Goal: Task Accomplishment & Management: Manage account settings

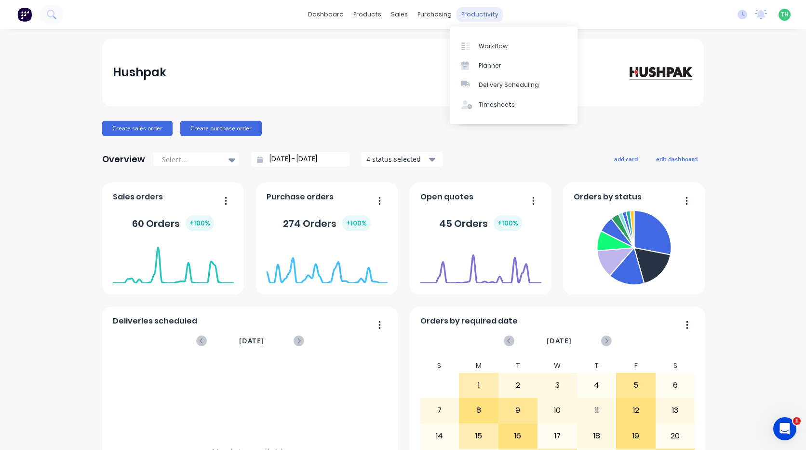
click at [464, 21] on div "productivity" at bounding box center [480, 14] width 47 height 14
click at [483, 107] on div "Timesheets" at bounding box center [497, 104] width 36 height 9
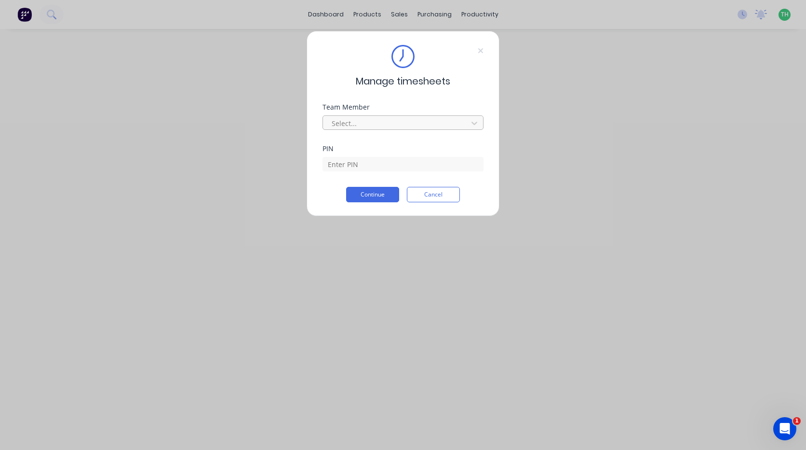
click at [397, 124] on div at bounding box center [397, 123] width 132 height 12
type input "te"
click at [394, 142] on div "Tewdwr [PERSON_NAME]" at bounding box center [403, 145] width 161 height 18
click at [391, 160] on input at bounding box center [403, 164] width 161 height 14
type input "2711"
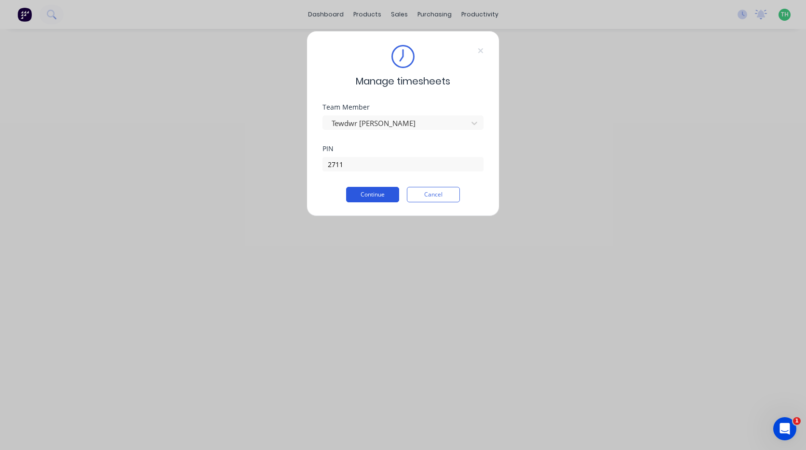
click at [364, 197] on button "Continue" at bounding box center [372, 194] width 53 height 15
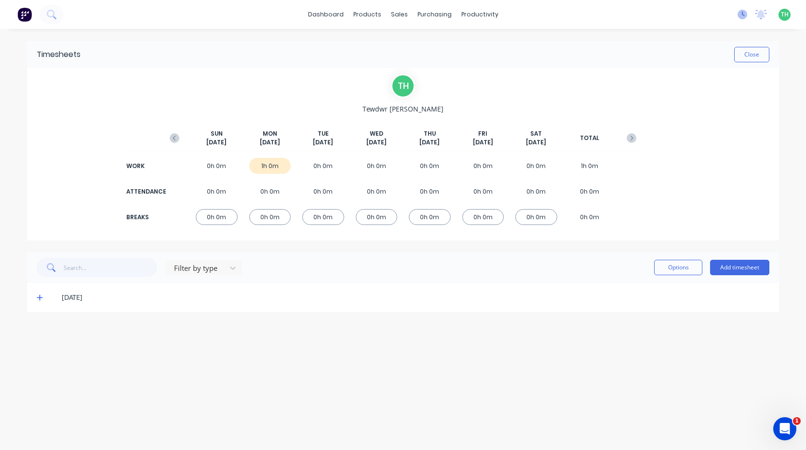
click at [742, 15] on icon at bounding box center [743, 15] width 10 height 10
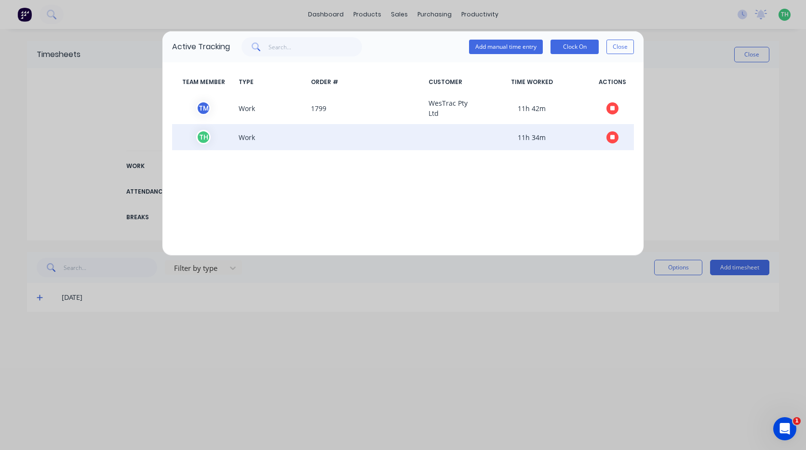
click at [612, 139] on icon "button" at bounding box center [613, 137] width 5 height 6
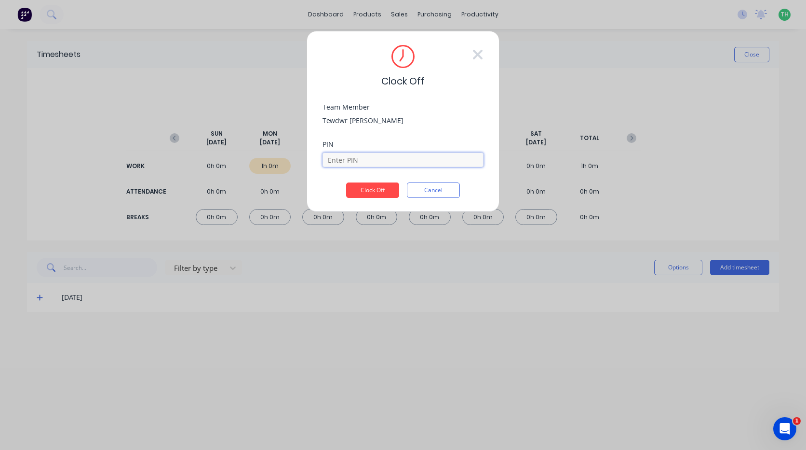
click at [372, 161] on input at bounding box center [403, 159] width 161 height 14
type input "2711"
click at [346, 182] on button "Clock Off" at bounding box center [372, 189] width 53 height 15
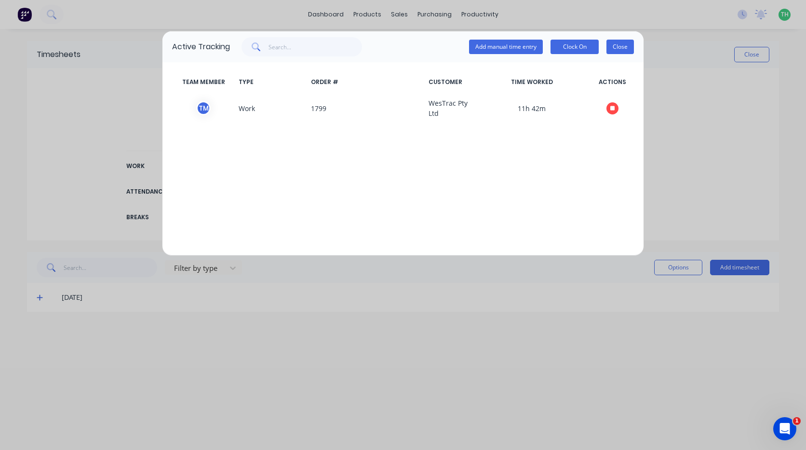
click at [630, 45] on button "Close" at bounding box center [620, 47] width 27 height 14
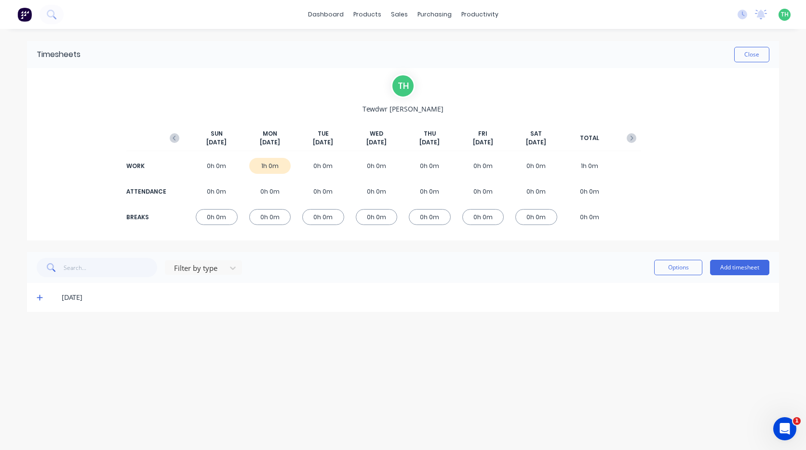
click at [40, 300] on icon at bounding box center [40, 298] width 6 height 6
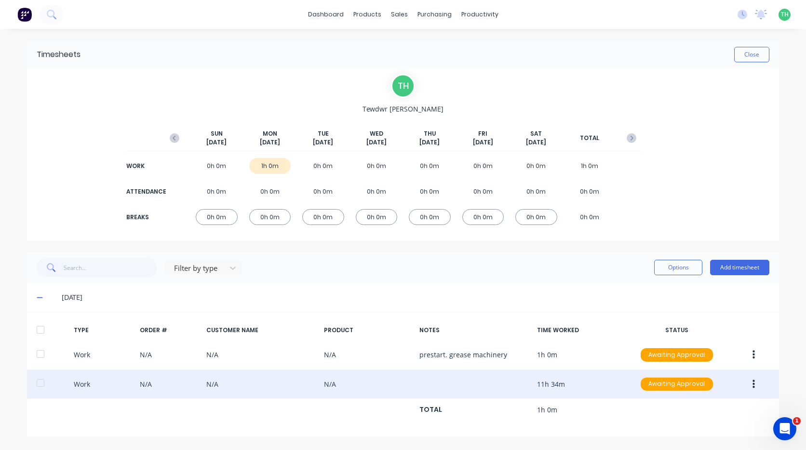
click at [756, 383] on button "button" at bounding box center [754, 383] width 23 height 17
click at [726, 370] on div "Edit" at bounding box center [719, 367] width 74 height 14
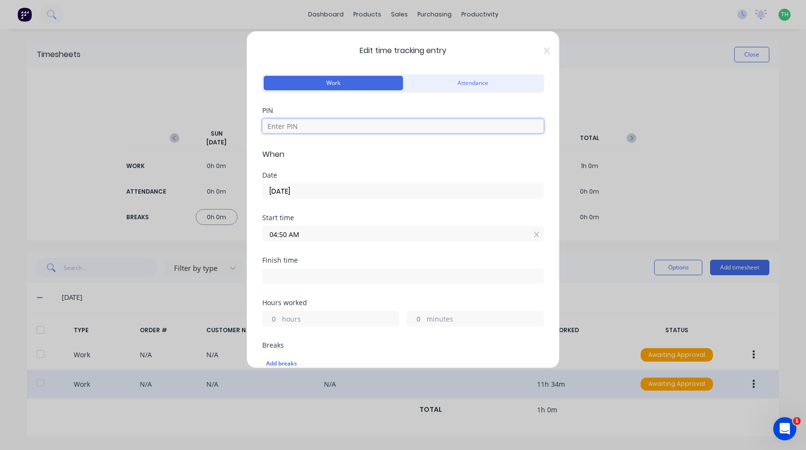
click at [296, 123] on input at bounding box center [403, 126] width 282 height 14
type input "2711"
click at [337, 205] on div "Date [DATE]" at bounding box center [403, 193] width 282 height 42
click at [304, 236] on input "04:50 AM" at bounding box center [403, 233] width 281 height 14
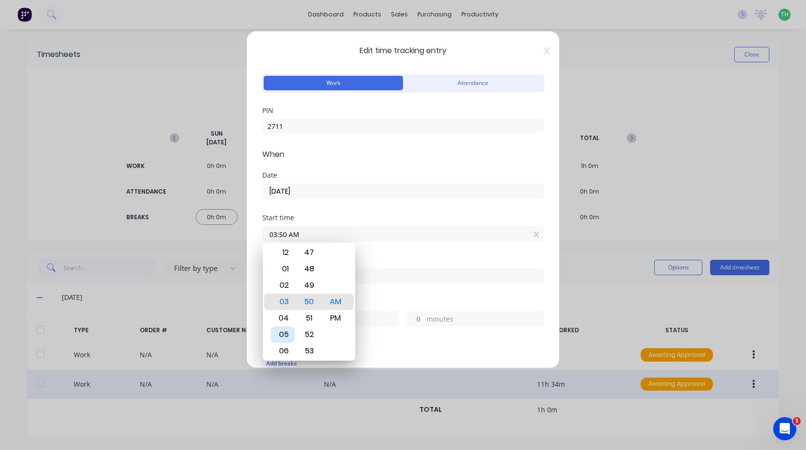
click at [285, 333] on div "05" at bounding box center [283, 334] width 24 height 16
type input "05:00 AM"
click at [390, 242] on div "Start time 05:00 AM" at bounding box center [403, 235] width 282 height 42
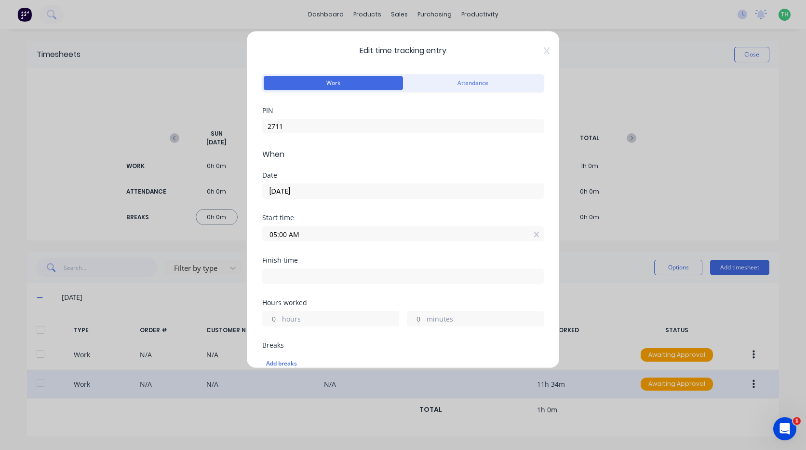
click at [308, 282] on input at bounding box center [403, 276] width 281 height 14
type input "04:25 PM"
type input "11"
type input "25"
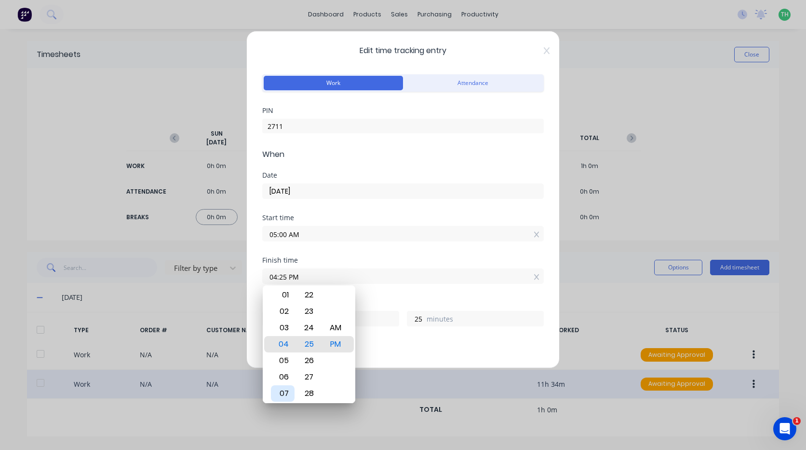
click at [284, 391] on div "07" at bounding box center [283, 393] width 24 height 16
type input "07:25 PM"
type input "14"
type input "07:22 PM"
type input "22"
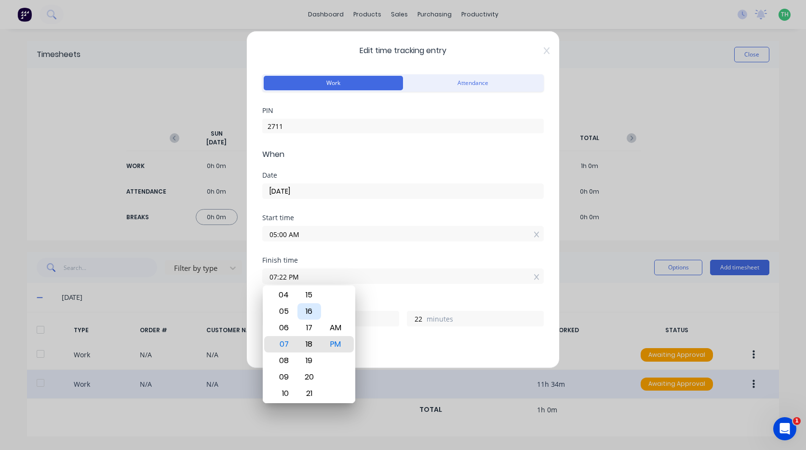
type input "07:18 PM"
type input "18"
type input "07:13 PM"
type input "13"
type input "07:09 PM"
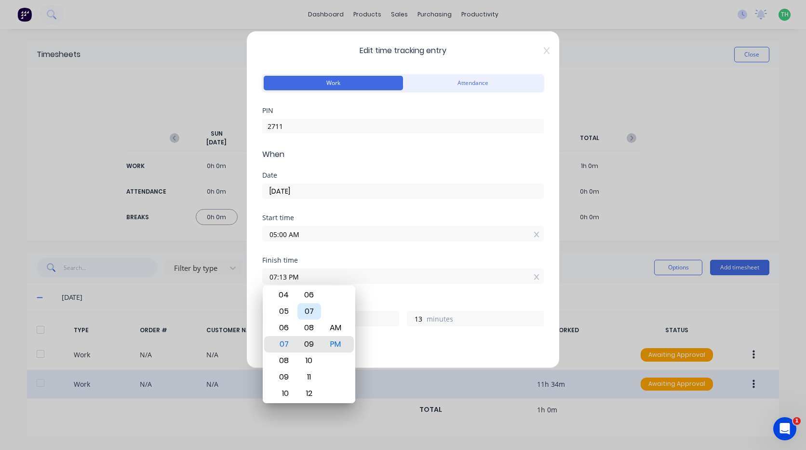
type input "9"
type input "07:05 PM"
type input "5"
type input "07:01 PM"
type input "1"
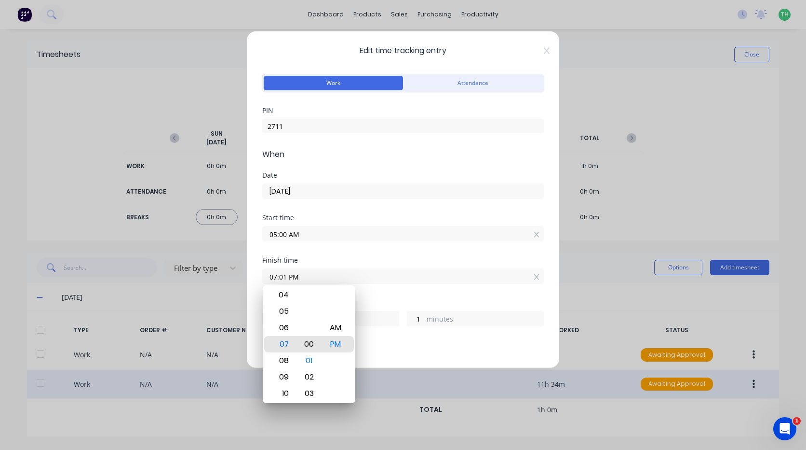
type input "07:00 PM"
type input "0"
click at [342, 326] on div "AM" at bounding box center [336, 327] width 24 height 16
type input "07:00 AM"
type input "2"
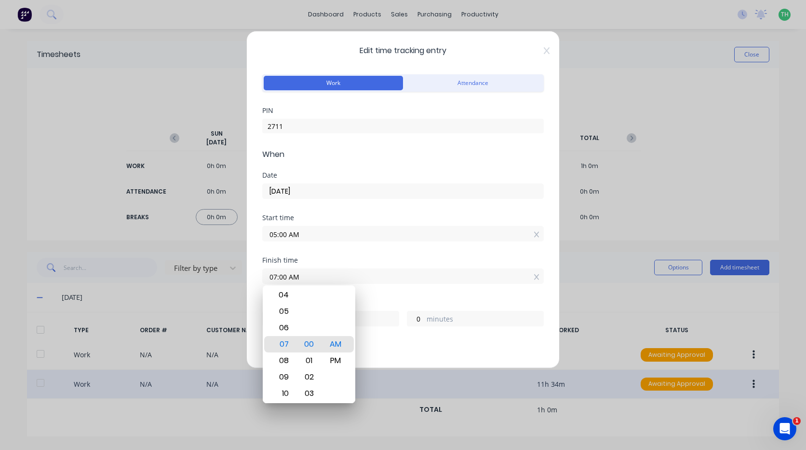
click at [373, 294] on div "Finish time 07:00 AM" at bounding box center [403, 278] width 282 height 42
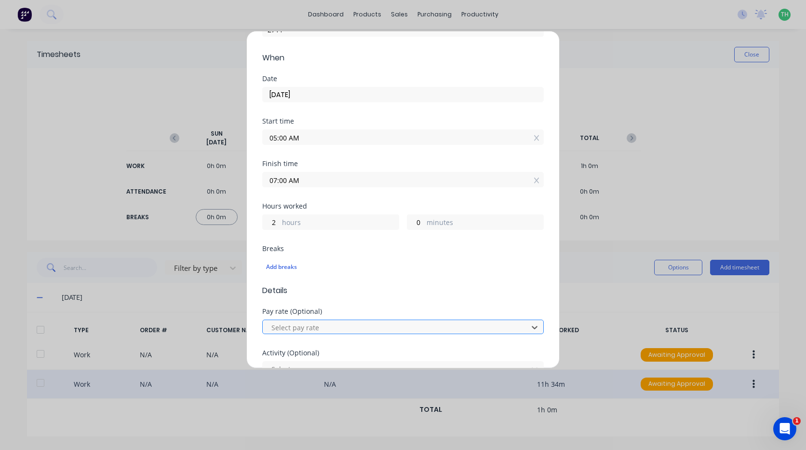
scroll to position [22, 0]
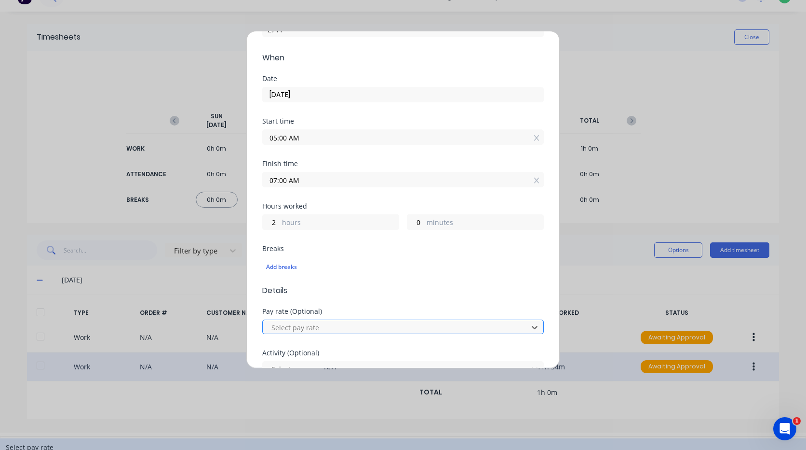
click at [332, 326] on div at bounding box center [397, 327] width 253 height 12
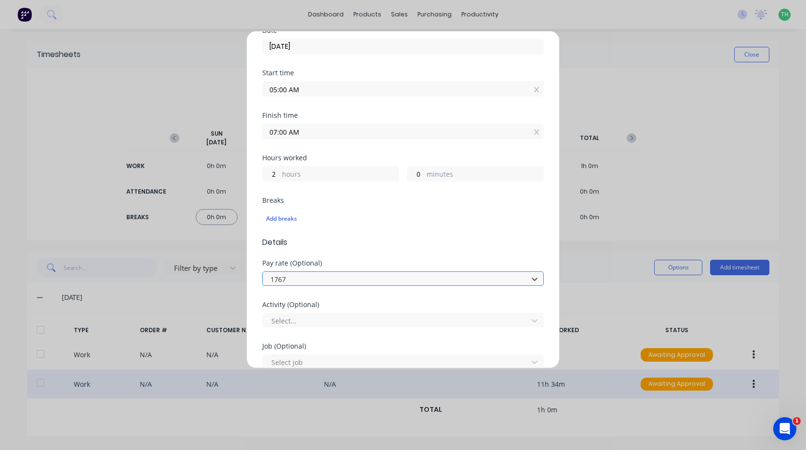
scroll to position [193, 0]
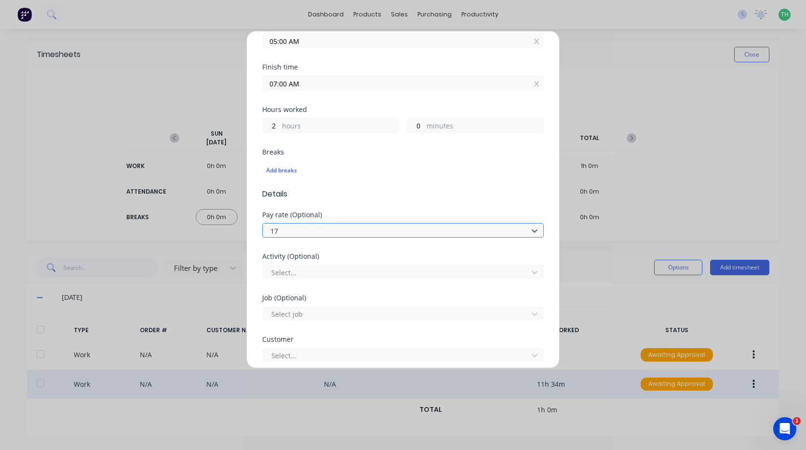
type input "1"
type input "mo"
click at [335, 275] on div at bounding box center [397, 272] width 253 height 12
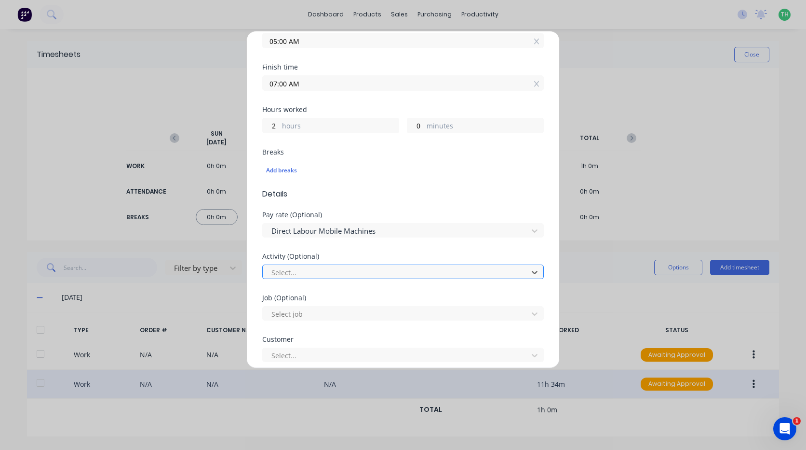
type input "m"
click at [329, 313] on div at bounding box center [397, 314] width 253 height 12
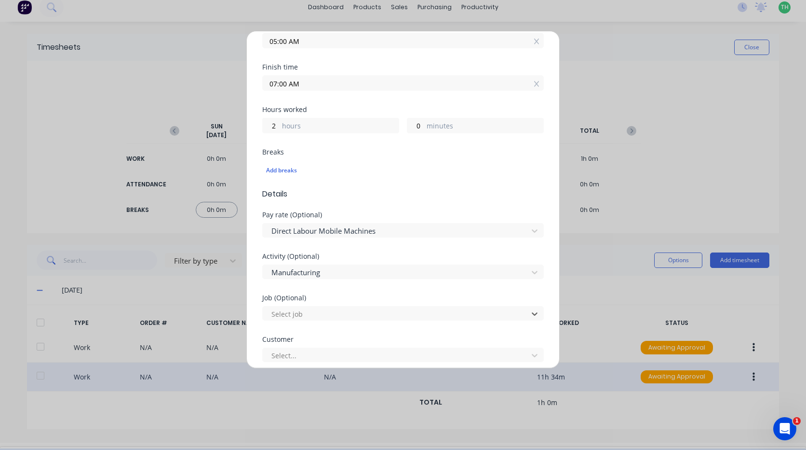
scroll to position [9, 0]
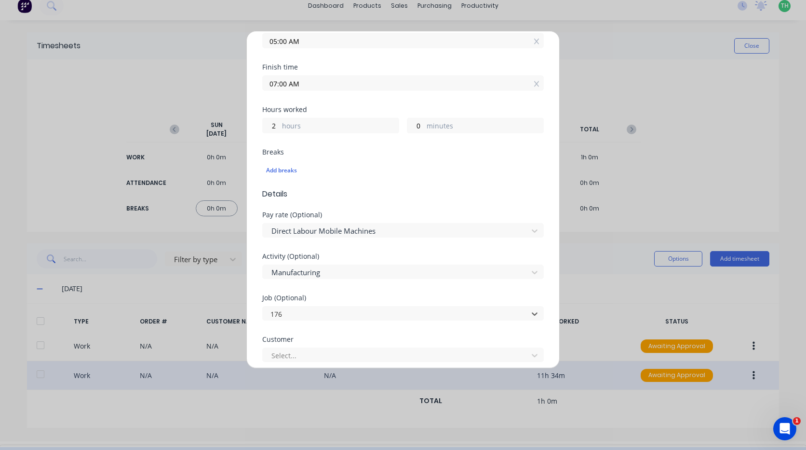
type input "1767"
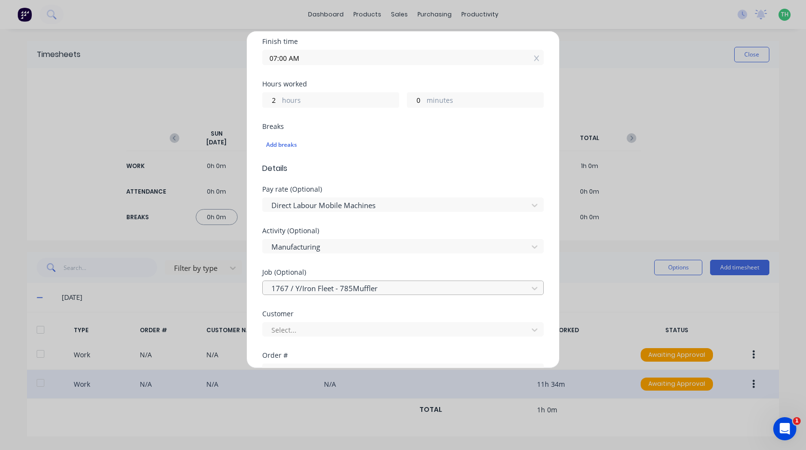
scroll to position [289, 0]
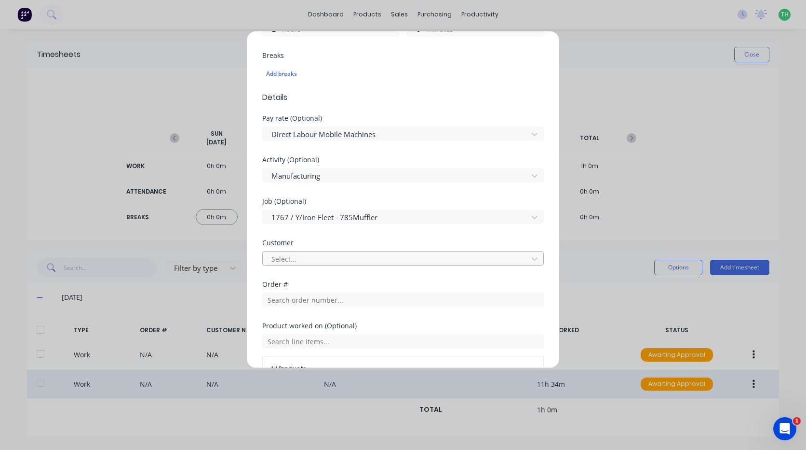
click at [321, 259] on div at bounding box center [397, 259] width 253 height 12
type input "yellow"
click at [328, 302] on input "text" at bounding box center [403, 299] width 282 height 14
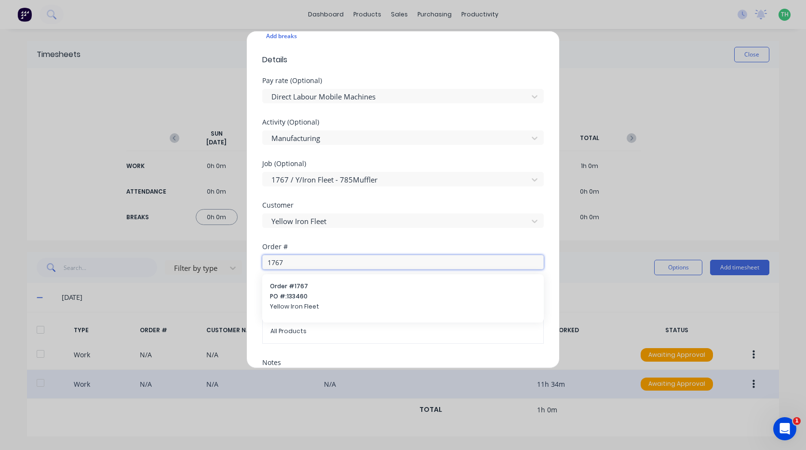
scroll to position [289, 0]
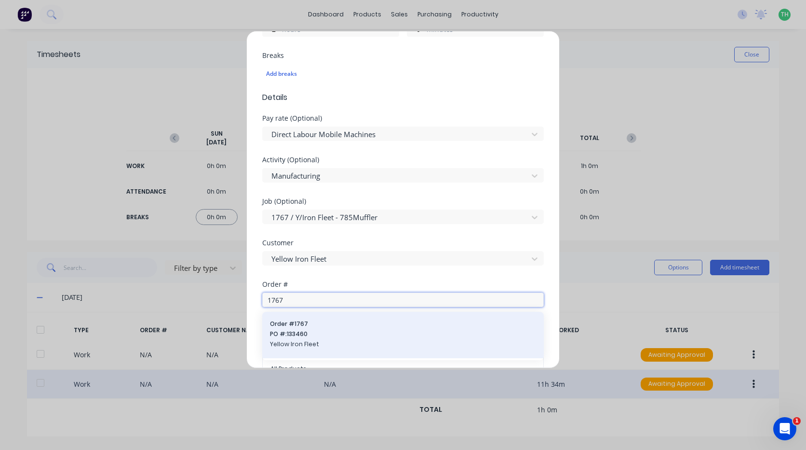
type input "1767"
click at [309, 332] on span "PO #: 133460" at bounding box center [403, 333] width 266 height 9
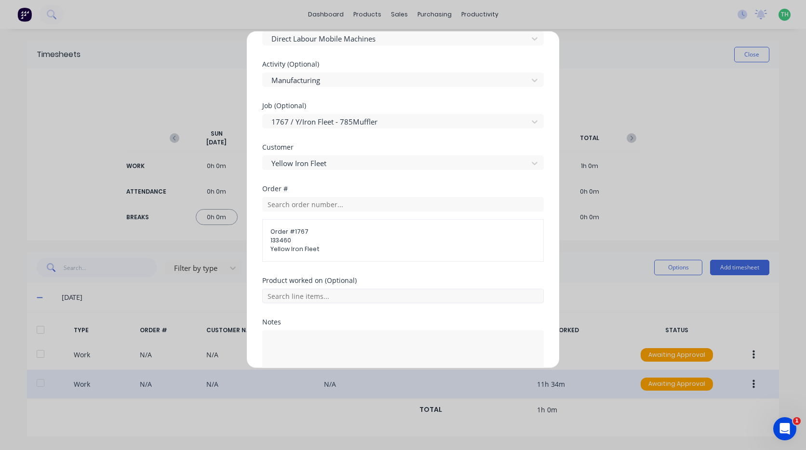
scroll to position [386, 0]
click at [319, 299] on input "text" at bounding box center [403, 294] width 282 height 14
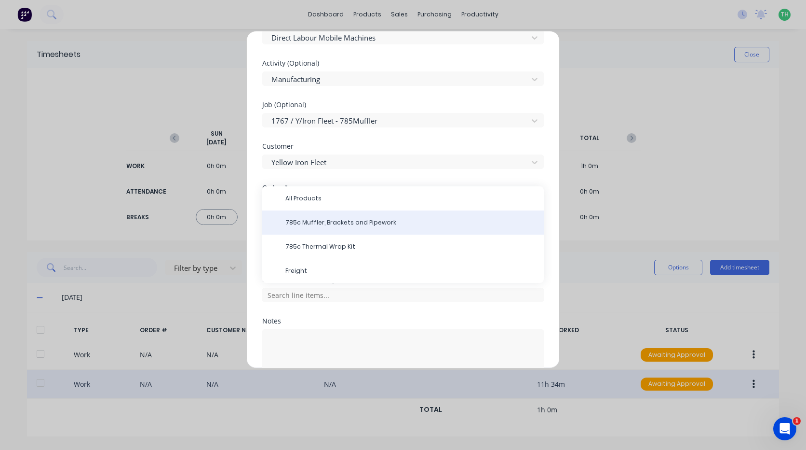
click at [327, 221] on span "785c Muffler, Brackets and Pipework" at bounding box center [411, 222] width 251 height 9
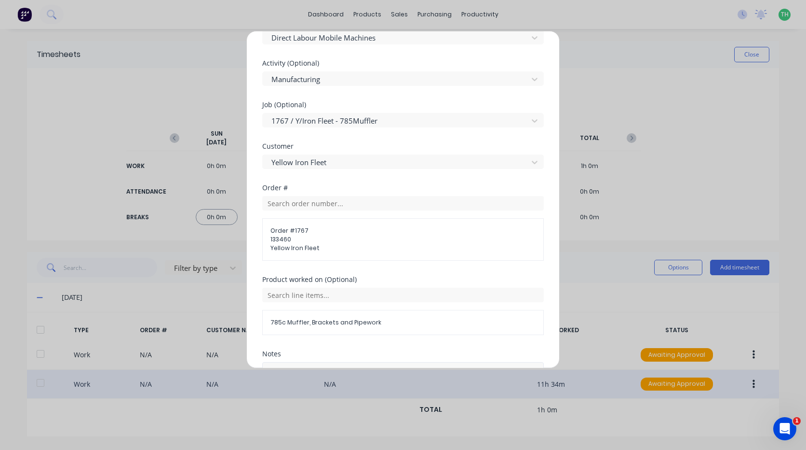
scroll to position [476, 0]
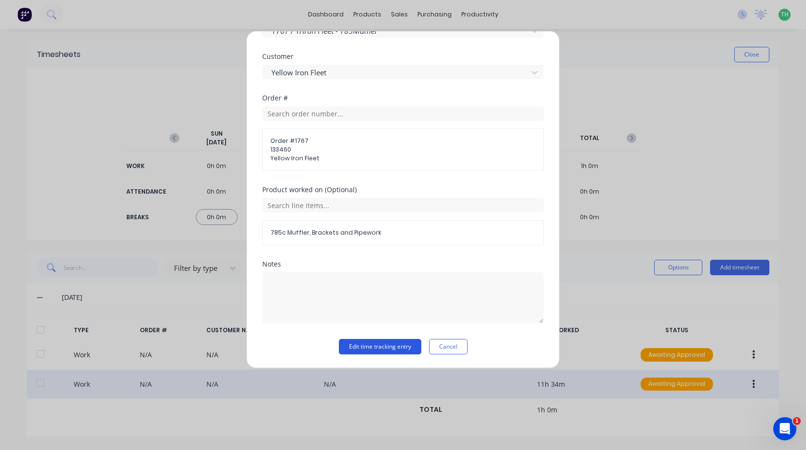
click at [379, 347] on button "Edit time tracking entry" at bounding box center [380, 346] width 82 height 15
click at [97, 428] on button "×" at bounding box center [94, 430] width 25 height 23
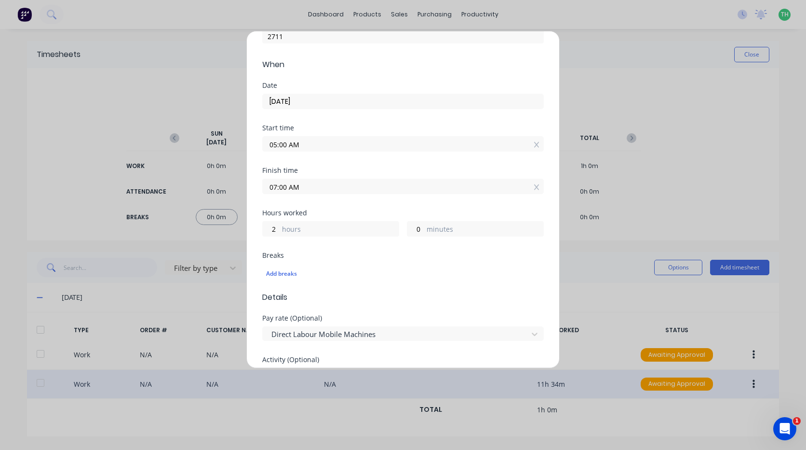
scroll to position [0, 0]
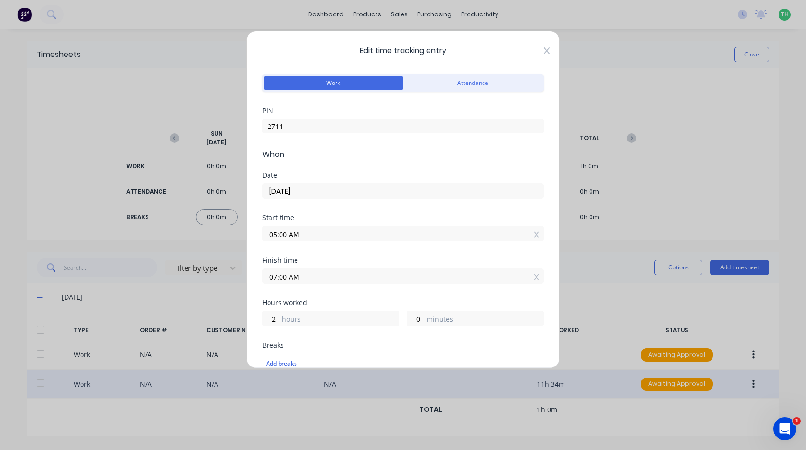
click at [544, 49] on icon at bounding box center [547, 50] width 6 height 7
